Goal: Find specific page/section: Find specific page/section

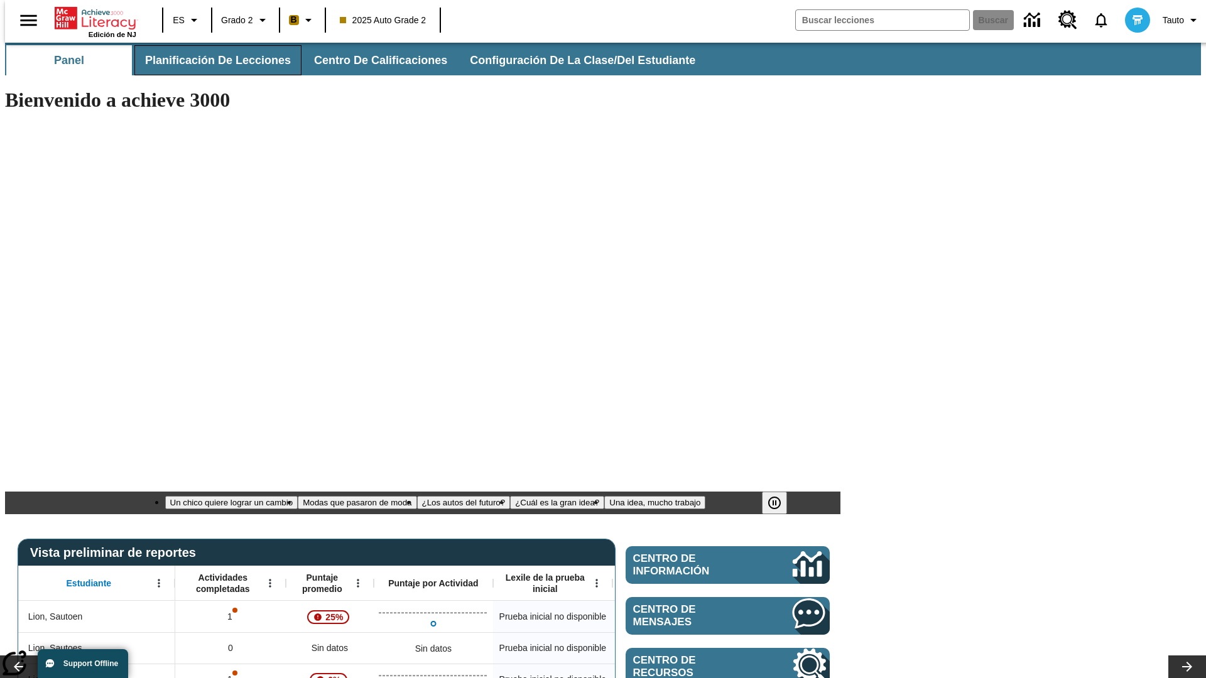
click at [210, 60] on span "Planificación de lecciones" at bounding box center [218, 60] width 146 height 14
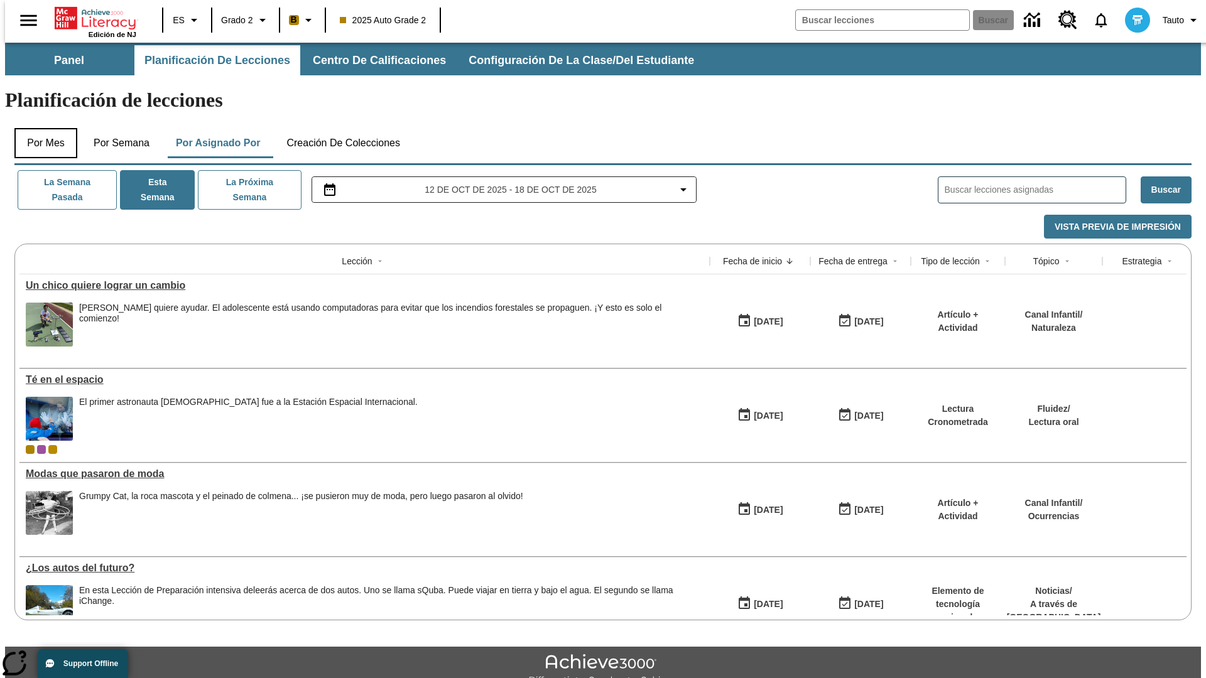
click at [41, 128] on button "Por mes" at bounding box center [45, 143] width 63 height 30
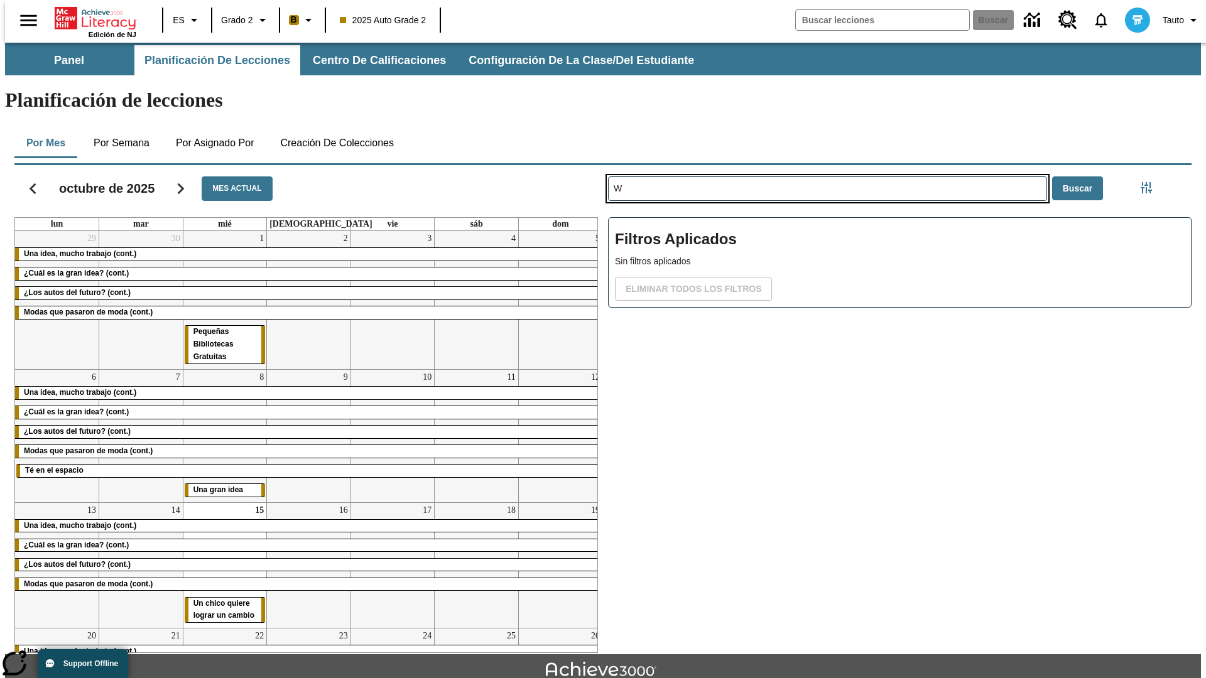
type input "W"
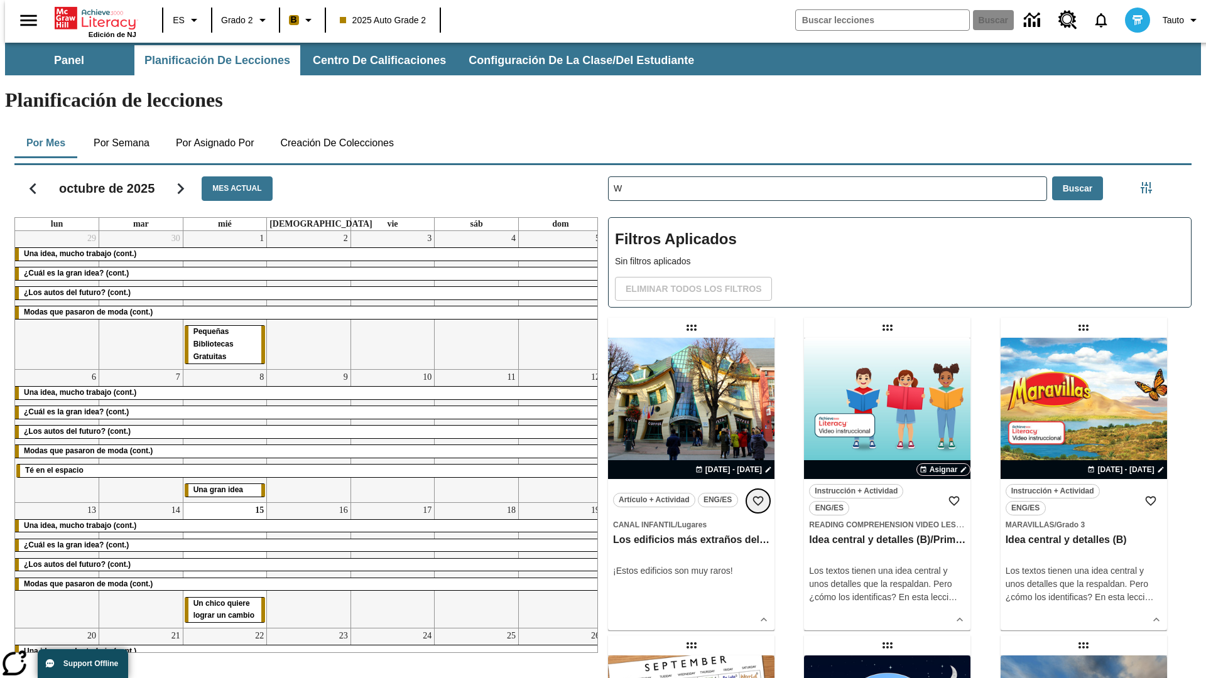
click at [758, 495] on icon "Añadir a mis Favoritas" at bounding box center [758, 501] width 13 height 13
click at [90, 17] on icon "Portada" at bounding box center [97, 18] width 84 height 25
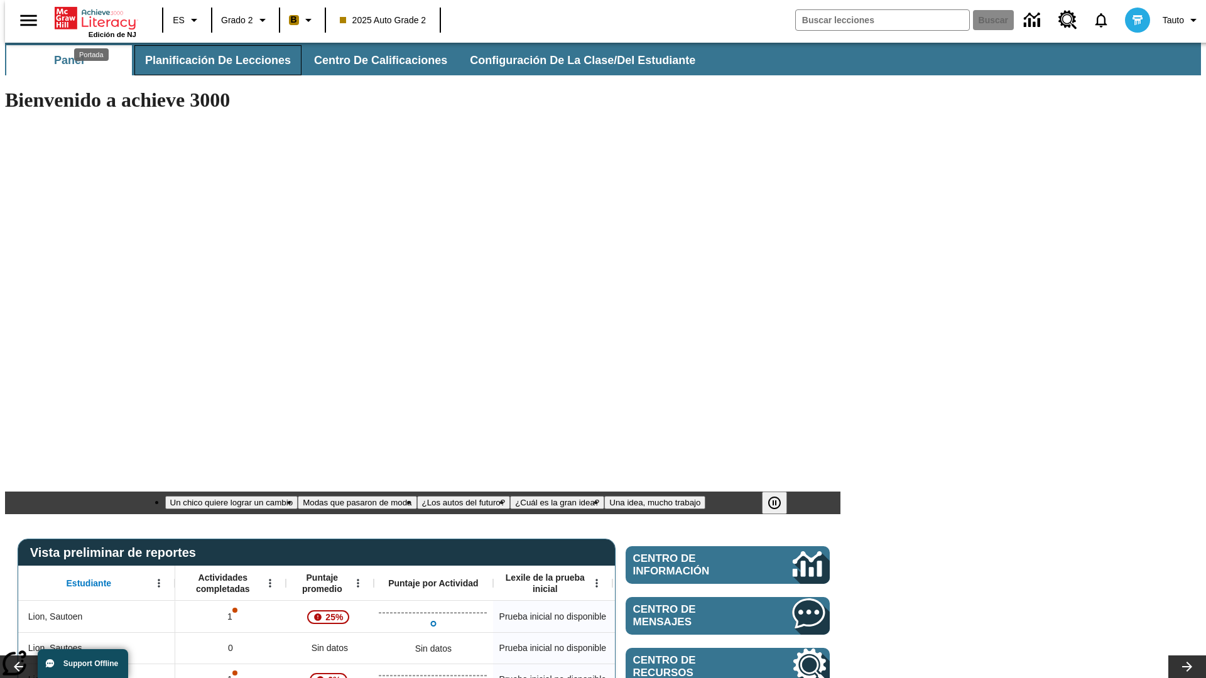
click at [210, 60] on span "Planificación de lecciones" at bounding box center [218, 60] width 146 height 14
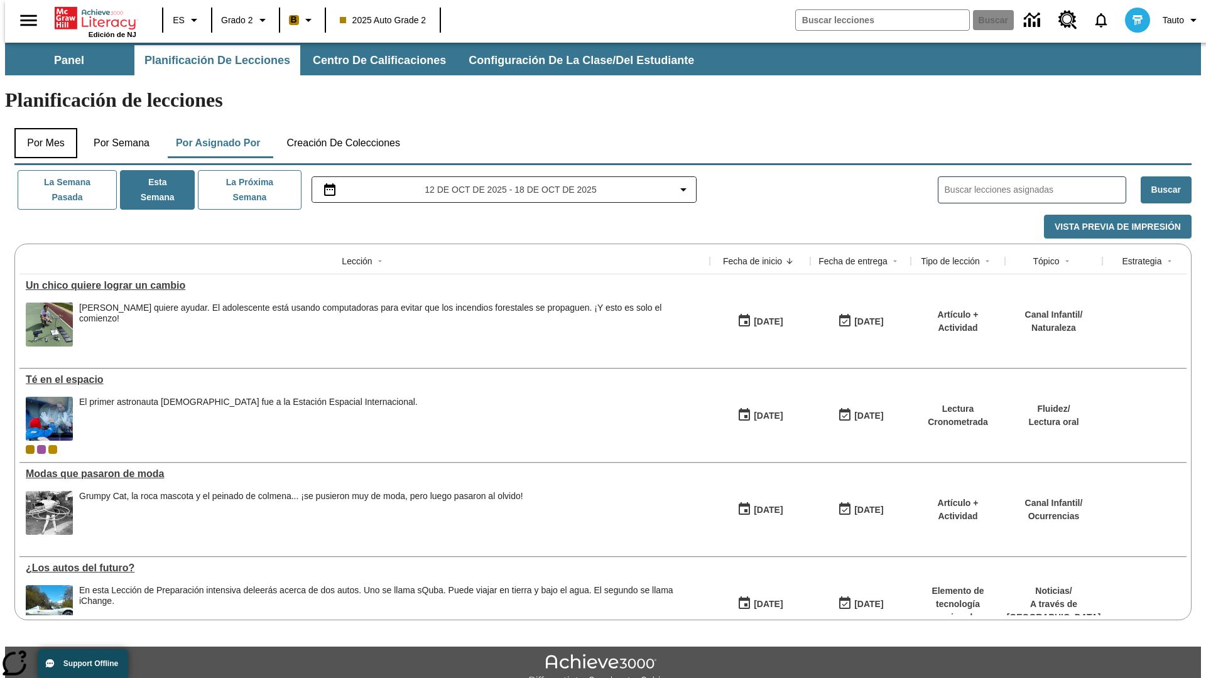
click at [41, 128] on button "Por mes" at bounding box center [45, 143] width 63 height 30
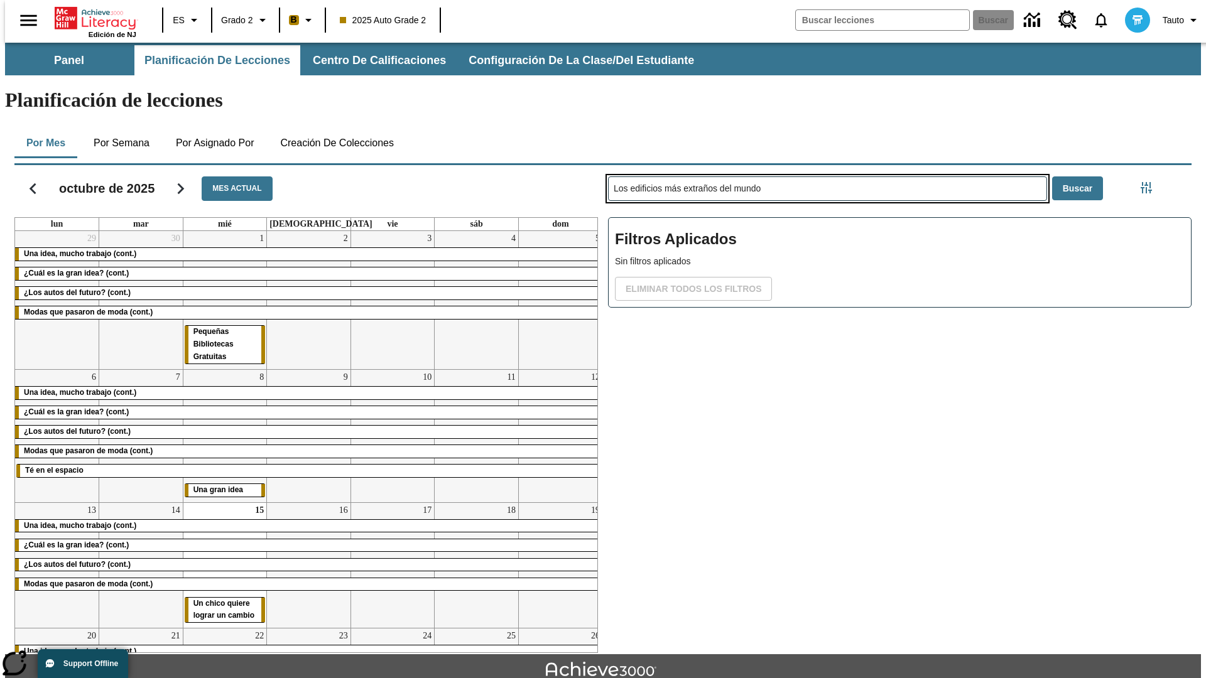
type input "Los edificios más extraños del mundo"
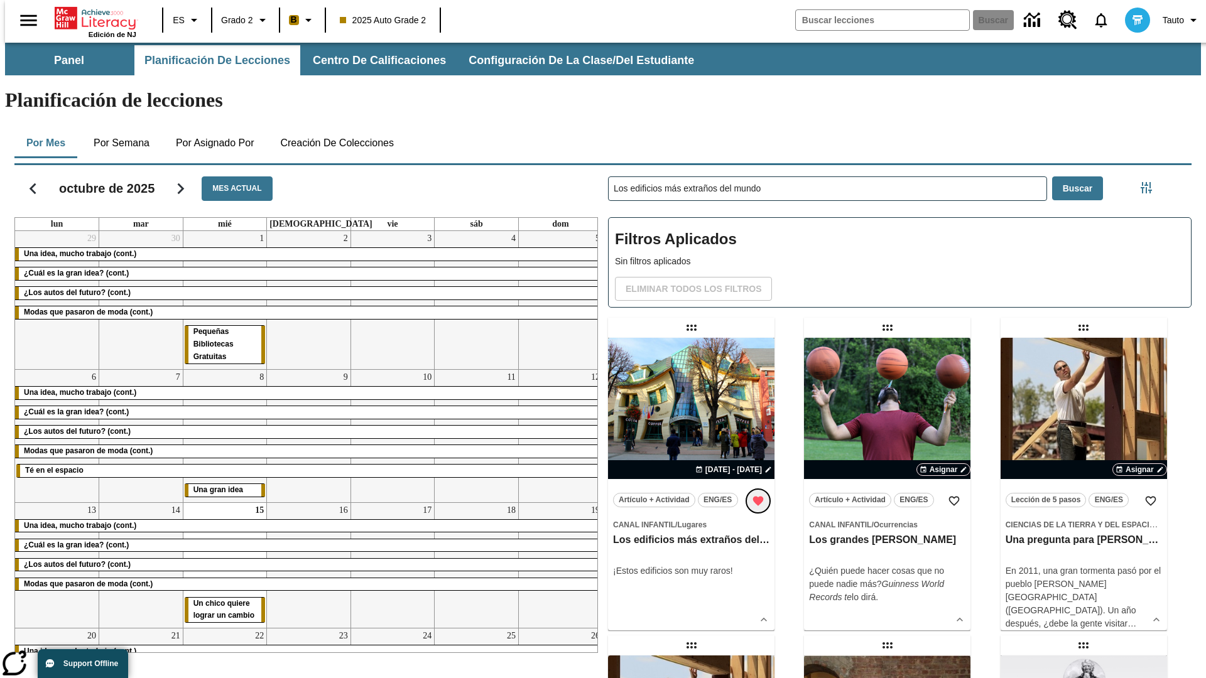
click at [758, 497] on icon "Remover de Favoritas" at bounding box center [758, 501] width 11 height 9
click at [90, 17] on icon "Portada" at bounding box center [97, 18] width 84 height 25
